Goal: Transaction & Acquisition: Book appointment/travel/reservation

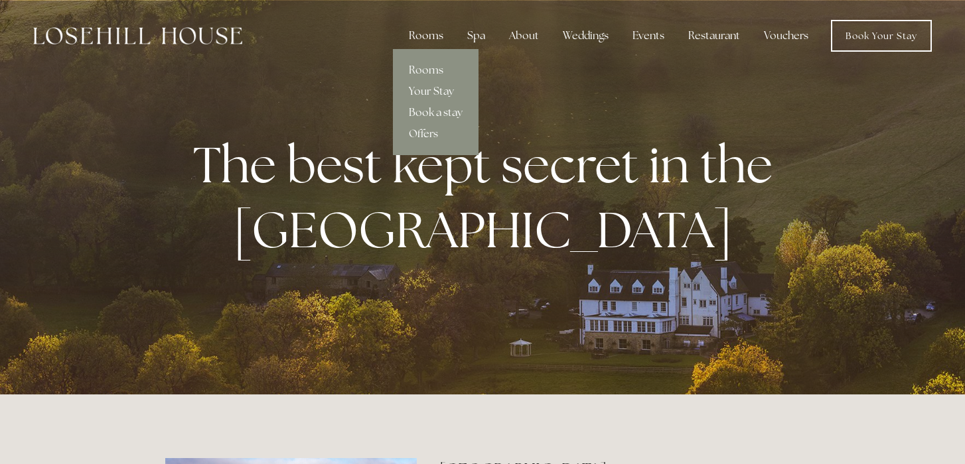
click at [423, 38] on div "Rooms" at bounding box center [426, 36] width 56 height 27
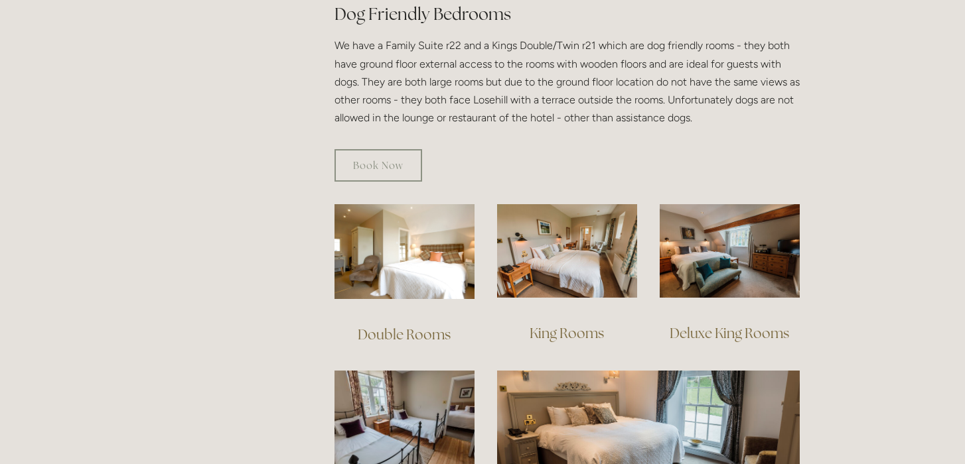
scroll to position [943, 0]
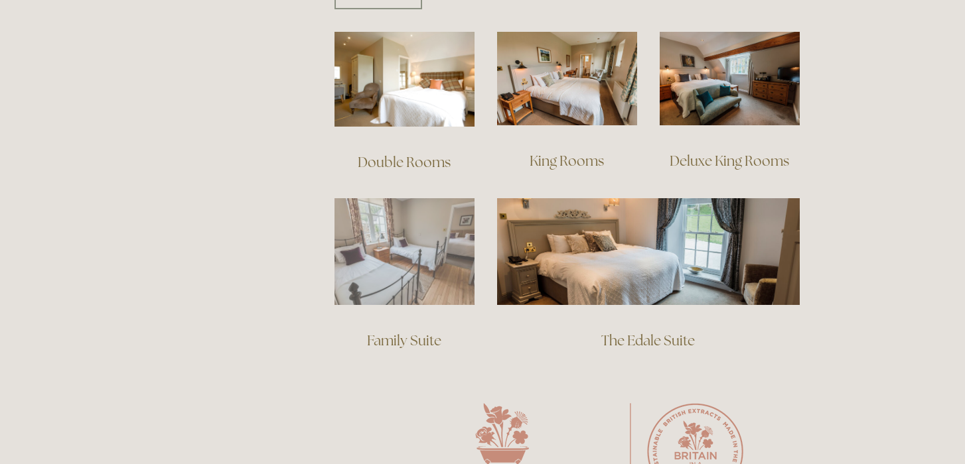
click at [440, 271] on img at bounding box center [404, 251] width 140 height 107
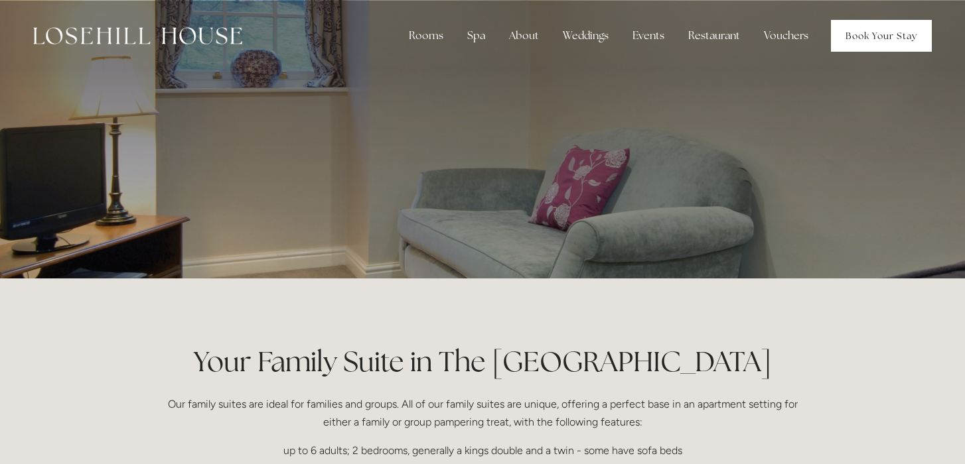
click at [887, 34] on link "Book Your Stay" at bounding box center [881, 36] width 101 height 32
